Goal: Task Accomplishment & Management: Complete application form

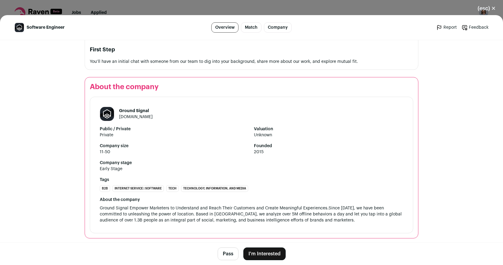
scroll to position [558, 0]
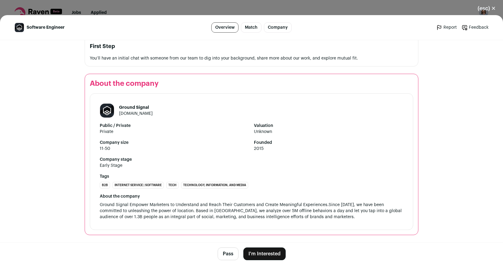
click at [153, 114] on link "[DOMAIN_NAME]" at bounding box center [136, 114] width 34 height 4
click at [490, 7] on button "(esc) ✕" at bounding box center [486, 8] width 33 height 13
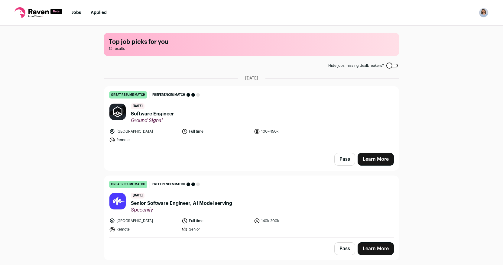
click at [341, 158] on button "Pass" at bounding box center [344, 159] width 21 height 13
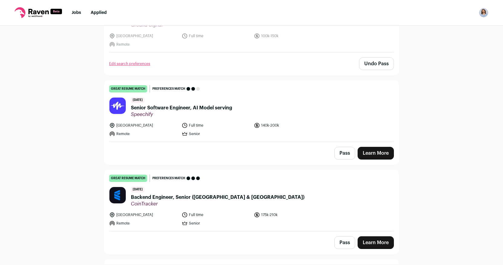
scroll to position [114, 0]
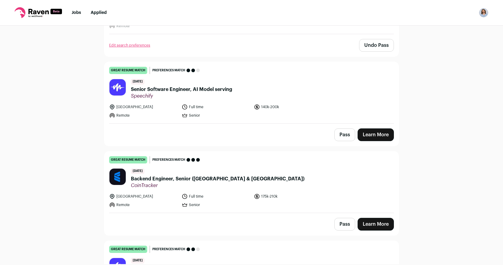
click at [344, 138] on button "Pass" at bounding box center [344, 134] width 21 height 13
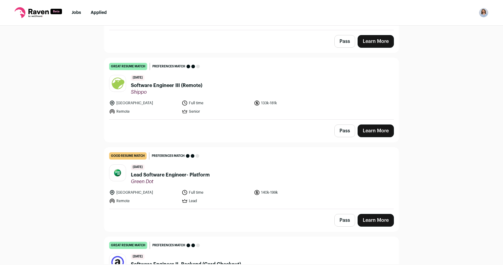
scroll to position [1207, 0]
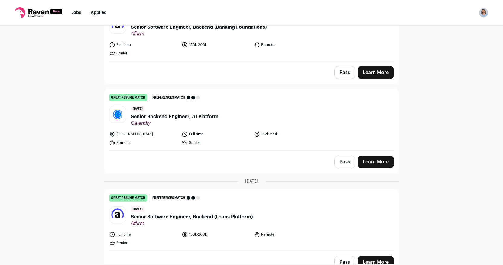
click at [343, 256] on button "Pass" at bounding box center [344, 262] width 21 height 13
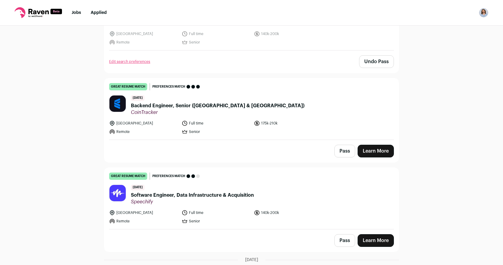
scroll to position [192, 0]
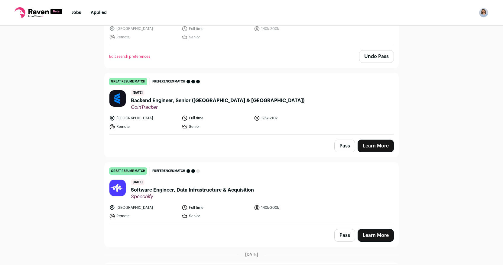
click at [369, 151] on link "Learn More" at bounding box center [376, 146] width 36 height 13
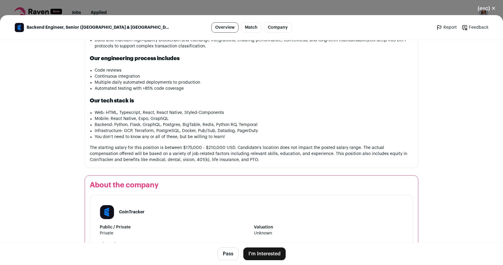
scroll to position [648, 0]
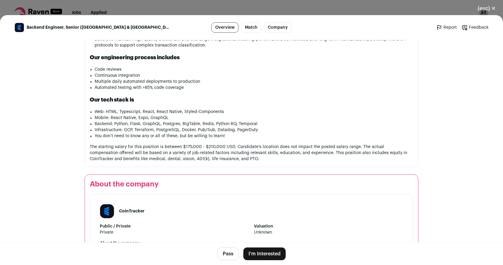
click at [262, 253] on button "I'm Interested" at bounding box center [264, 254] width 42 height 13
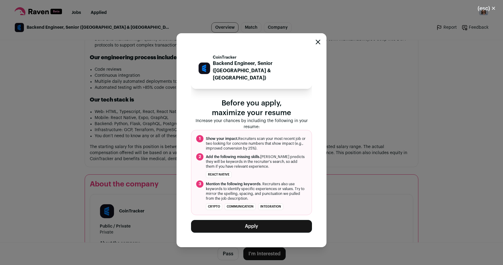
click at [249, 223] on button "Apply" at bounding box center [251, 226] width 121 height 13
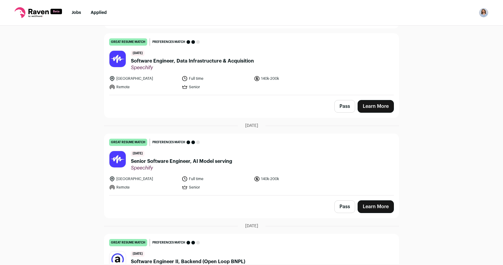
scroll to position [223, 0]
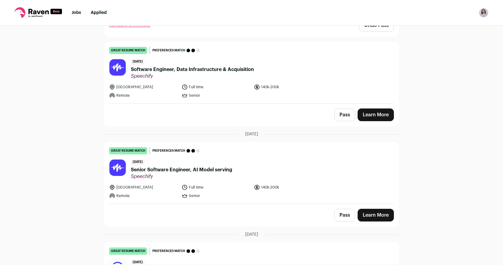
click at [348, 116] on button "Pass" at bounding box center [344, 115] width 21 height 13
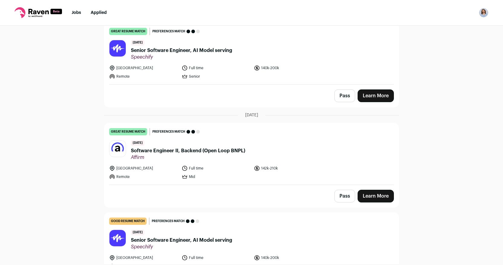
scroll to position [343, 0]
click at [216, 149] on span "Software Engineer II, Backend (Open Loop BNPL)" at bounding box center [188, 150] width 114 height 7
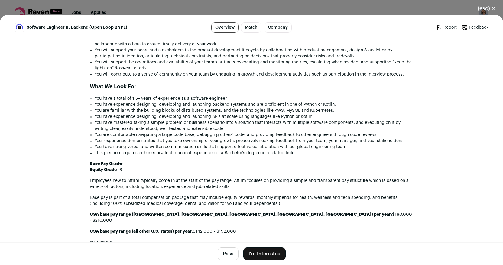
scroll to position [381, 0]
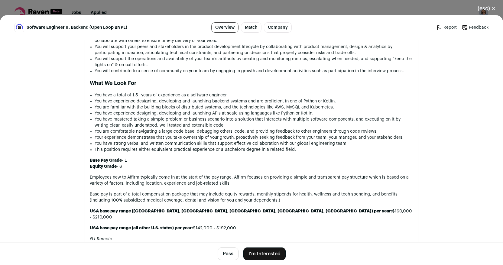
click at [258, 252] on button "I'm Interested" at bounding box center [264, 254] width 42 height 13
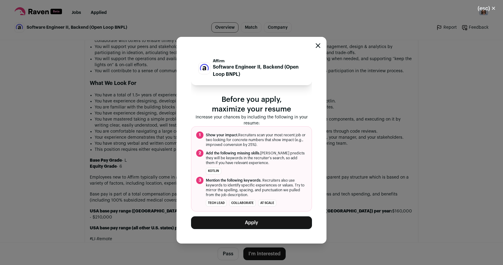
click at [237, 220] on button "Apply" at bounding box center [251, 222] width 121 height 13
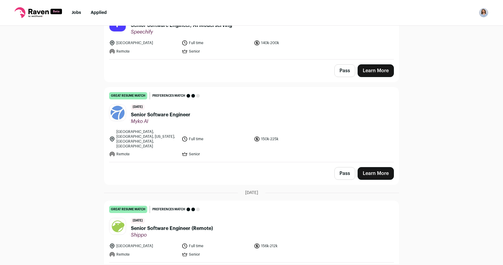
scroll to position [478, 0]
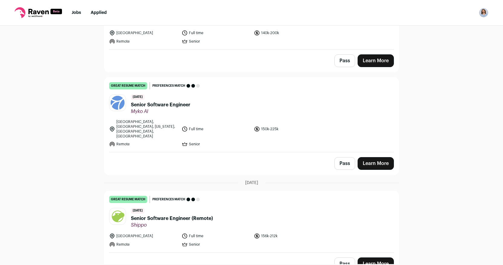
click at [369, 157] on link "Learn More" at bounding box center [376, 163] width 36 height 13
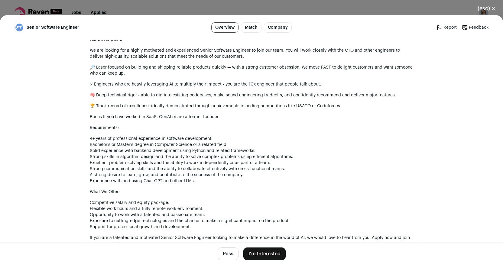
scroll to position [378, 0]
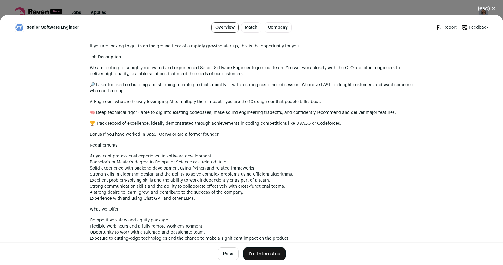
click at [492, 8] on button "(esc) ✕" at bounding box center [486, 8] width 33 height 13
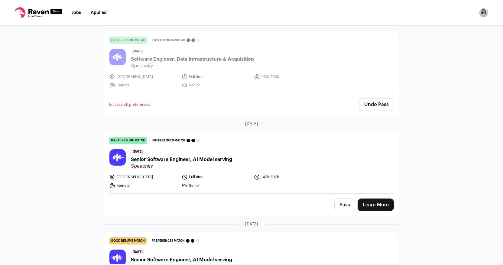
scroll to position [0, 0]
